Goal: Check status: Check status

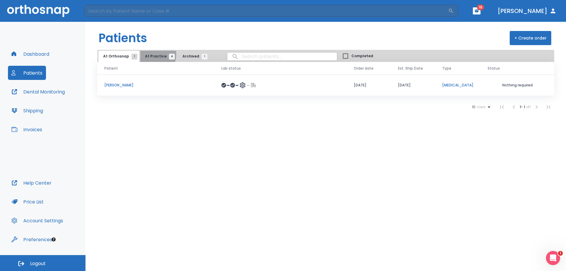
click at [149, 54] on span "At Practice 4" at bounding box center [158, 56] width 27 height 5
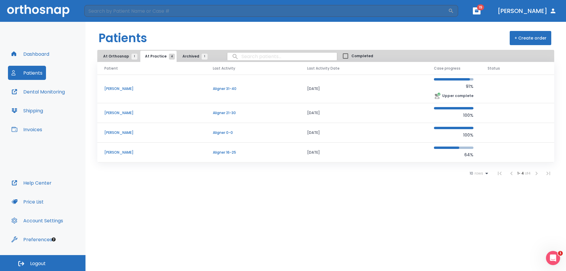
click at [438, 84] on p "91%" at bounding box center [454, 86] width 40 height 7
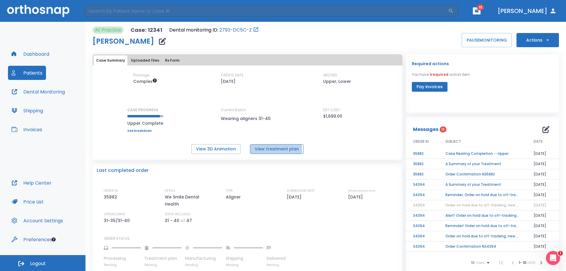
click at [269, 149] on button "View treatment plan" at bounding box center [277, 149] width 54 height 10
click at [138, 130] on link "See breakdown" at bounding box center [145, 131] width 36 height 4
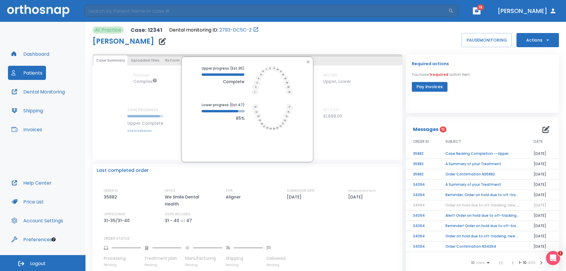
click at [138, 130] on div "Upper progress (Est. 35 ) Complete Lower progress (Est. 47 ) 85%" at bounding box center [248, 110] width 310 height 106
click at [480, 153] on td "Case Nearing Completion --Upper" at bounding box center [482, 154] width 88 height 10
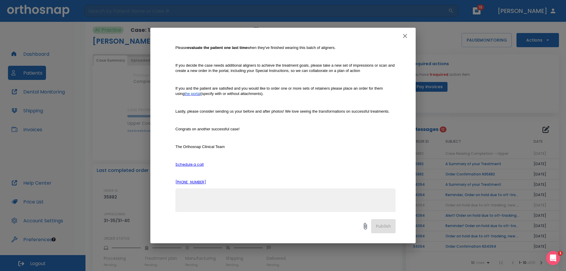
scroll to position [146, 0]
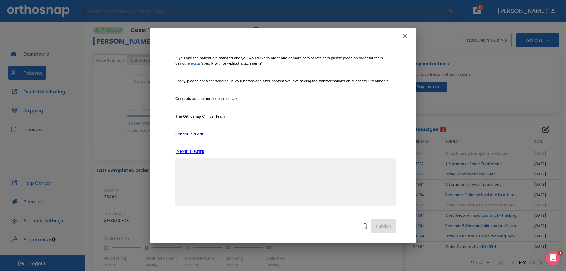
click at [404, 39] on icon "button" at bounding box center [404, 35] width 7 height 7
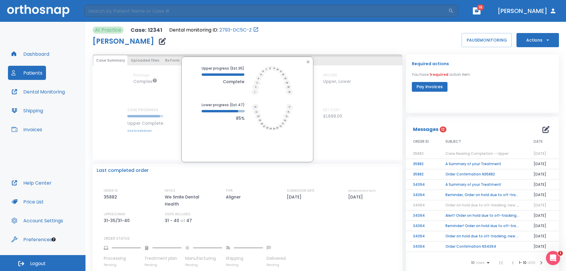
click at [308, 61] on icon "button" at bounding box center [308, 62] width 5 height 5
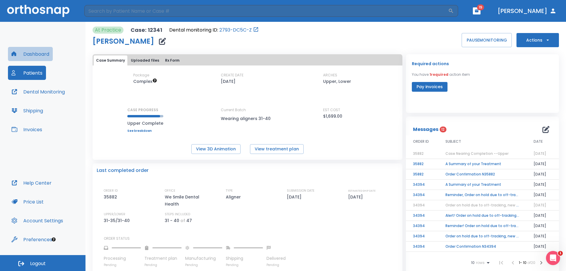
click at [37, 54] on button "Dashboard" at bounding box center [30, 54] width 45 height 14
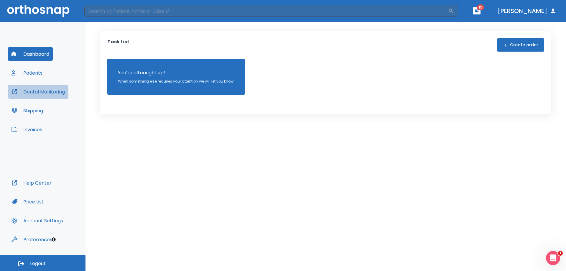
click at [35, 91] on button "Dental Monitoring" at bounding box center [38, 92] width 60 height 14
click at [37, 72] on button "Patients" at bounding box center [27, 73] width 38 height 14
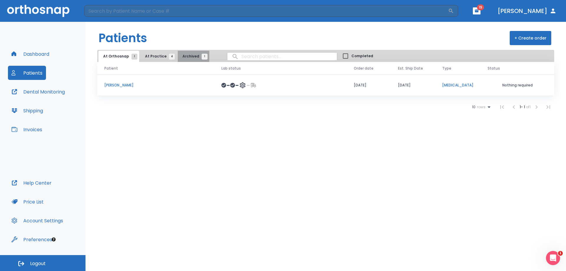
click at [190, 55] on span "Archived 1" at bounding box center [193, 56] width 22 height 5
click at [118, 56] on span "At Orthosnap 1" at bounding box center [118, 56] width 31 height 5
click at [154, 53] on button "At Practice 4" at bounding box center [158, 56] width 36 height 11
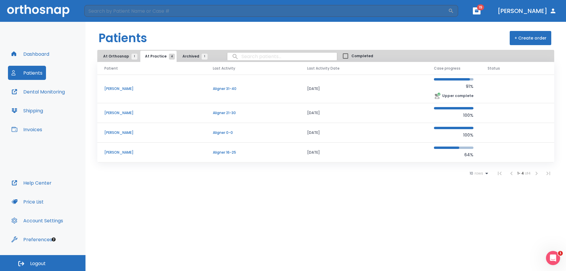
click at [119, 57] on span "At Orthosnap 1" at bounding box center [118, 56] width 31 height 5
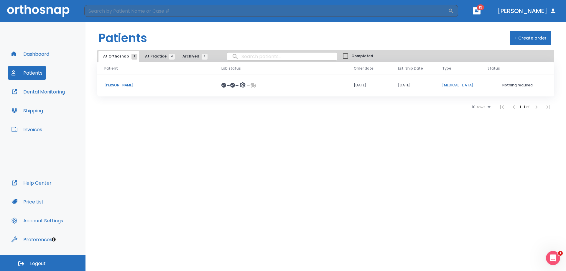
click at [155, 54] on span "At Practice 4" at bounding box center [158, 56] width 27 height 5
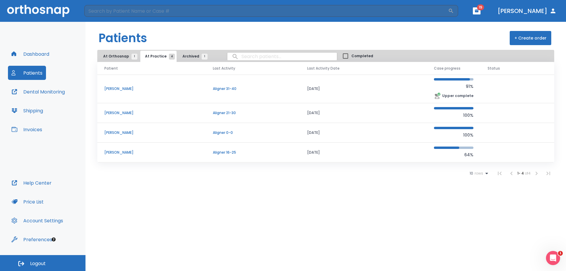
click at [242, 90] on p "Aligner 31-40" at bounding box center [253, 88] width 80 height 5
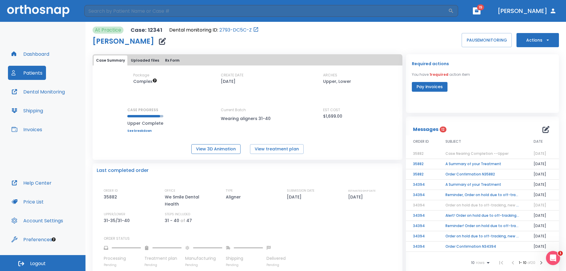
click at [224, 148] on button "View 3D Animation" at bounding box center [215, 149] width 49 height 10
click at [269, 149] on button "View treatment plan" at bounding box center [277, 149] width 54 height 10
click at [437, 56] on div "Required actions You have 1 required action item Pay invoices" at bounding box center [482, 83] width 153 height 59
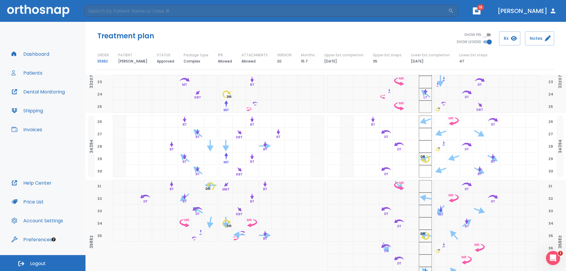
scroll to position [383, 0]
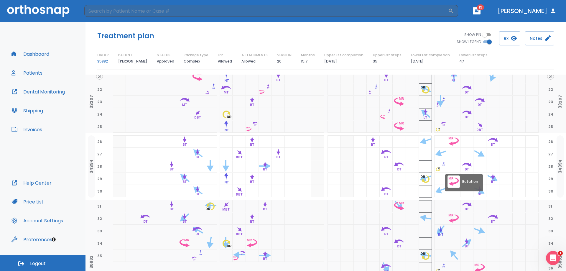
scroll to position [401, 0]
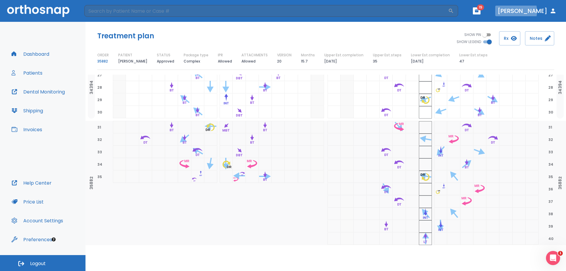
click at [537, 11] on button "[PERSON_NAME]" at bounding box center [527, 11] width 64 height 11
